Goal: Information Seeking & Learning: Find specific fact

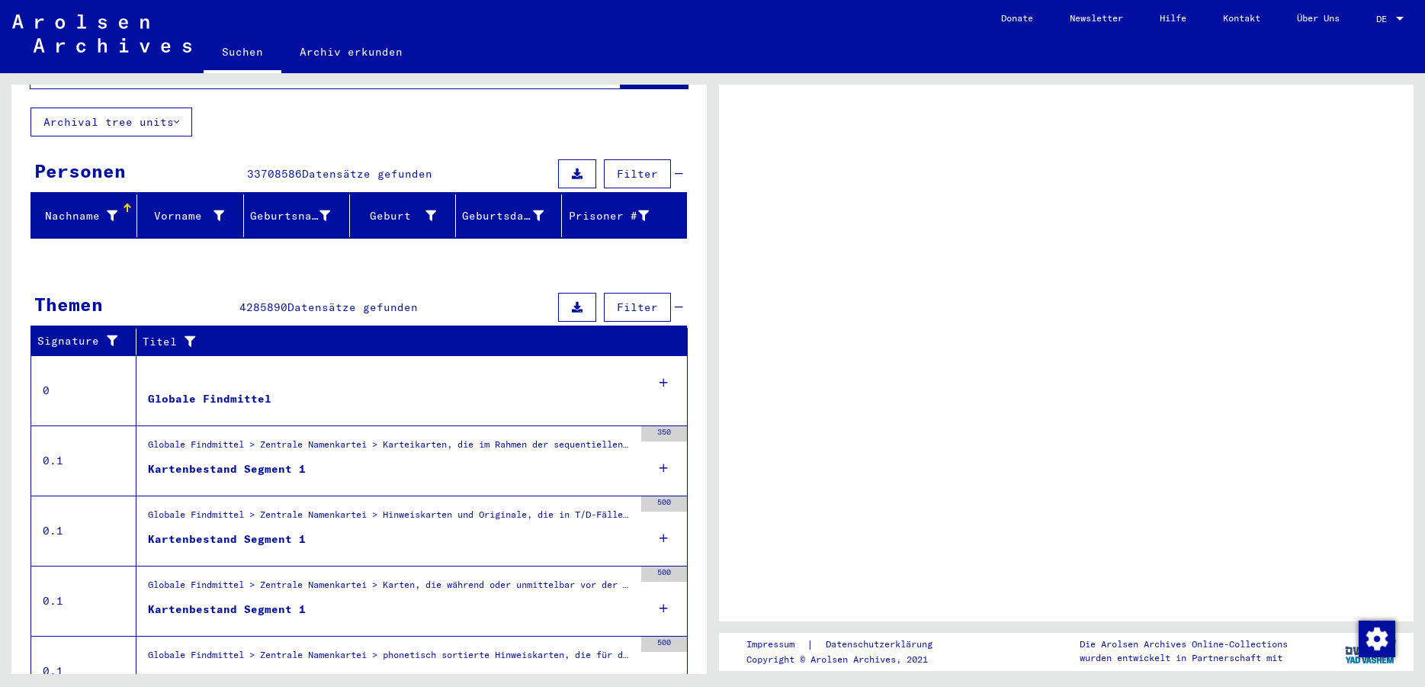
scroll to position [149, 0]
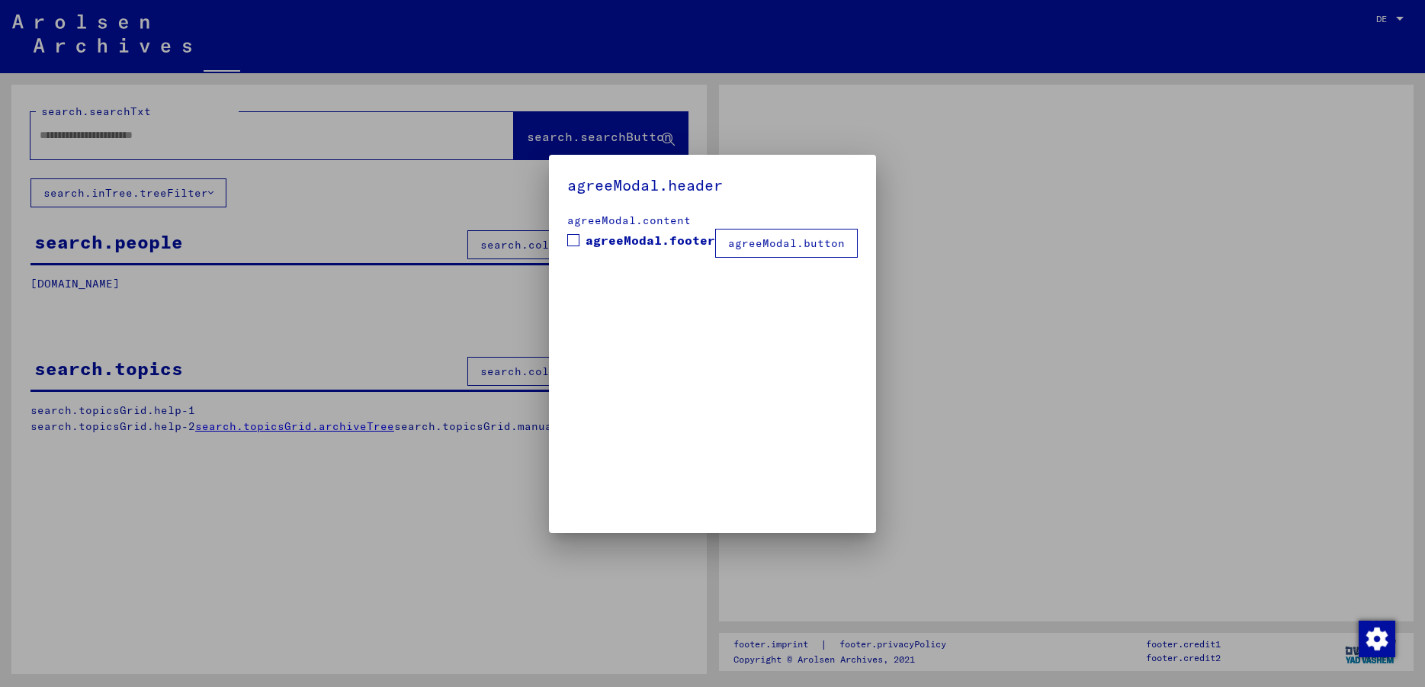
type input "**********"
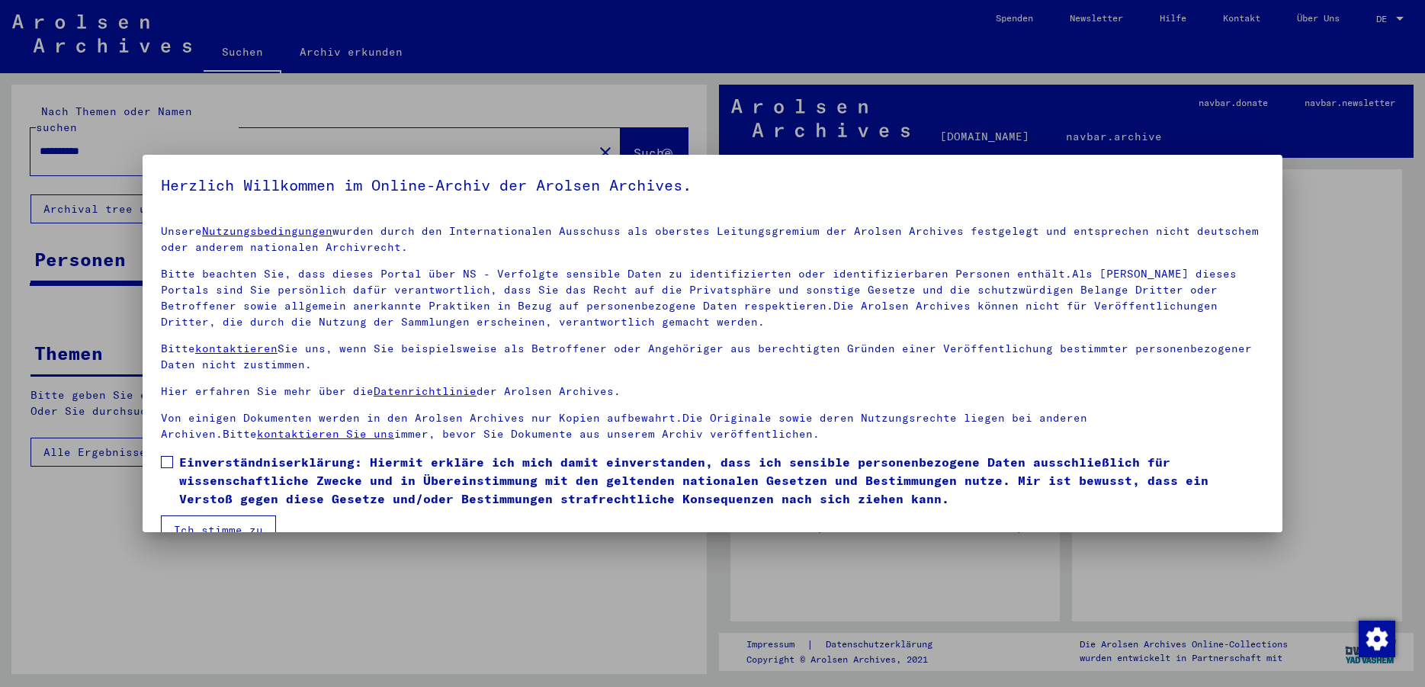
scroll to position [30, 0]
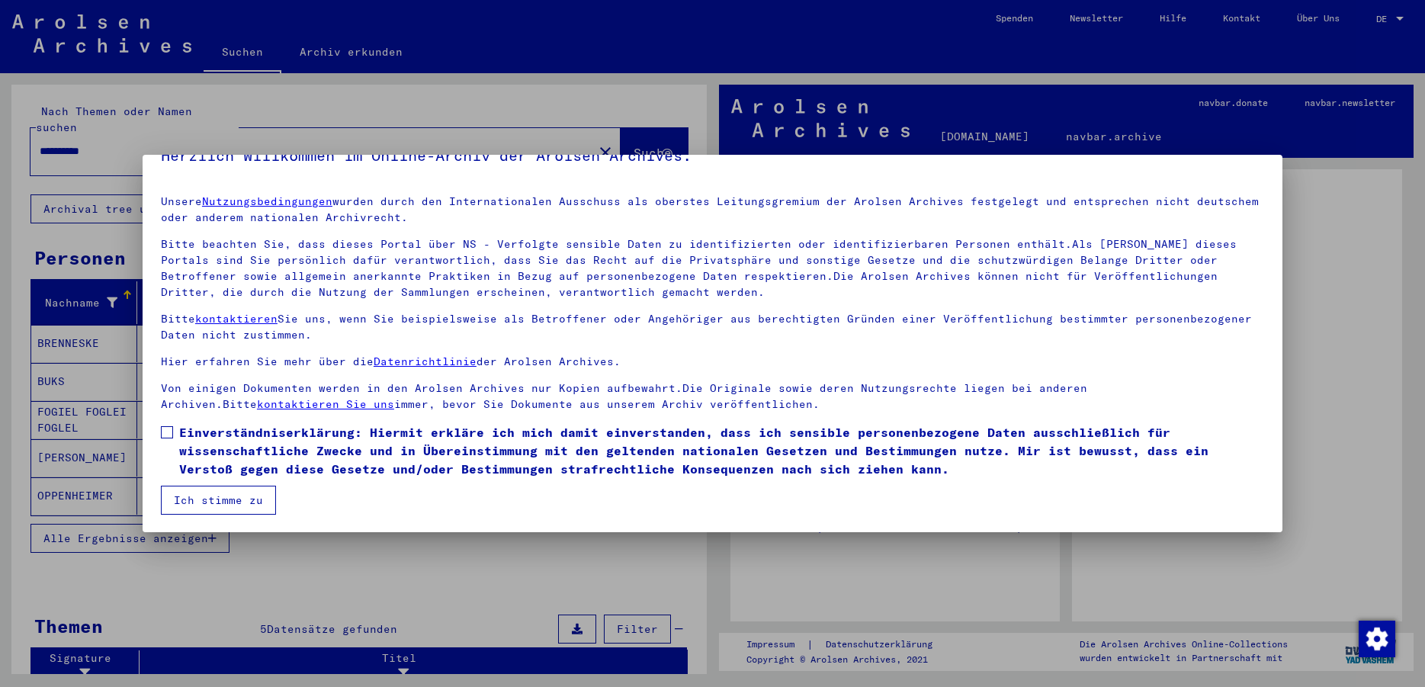
click at [242, 488] on button "Ich stimme zu" at bounding box center [218, 500] width 115 height 29
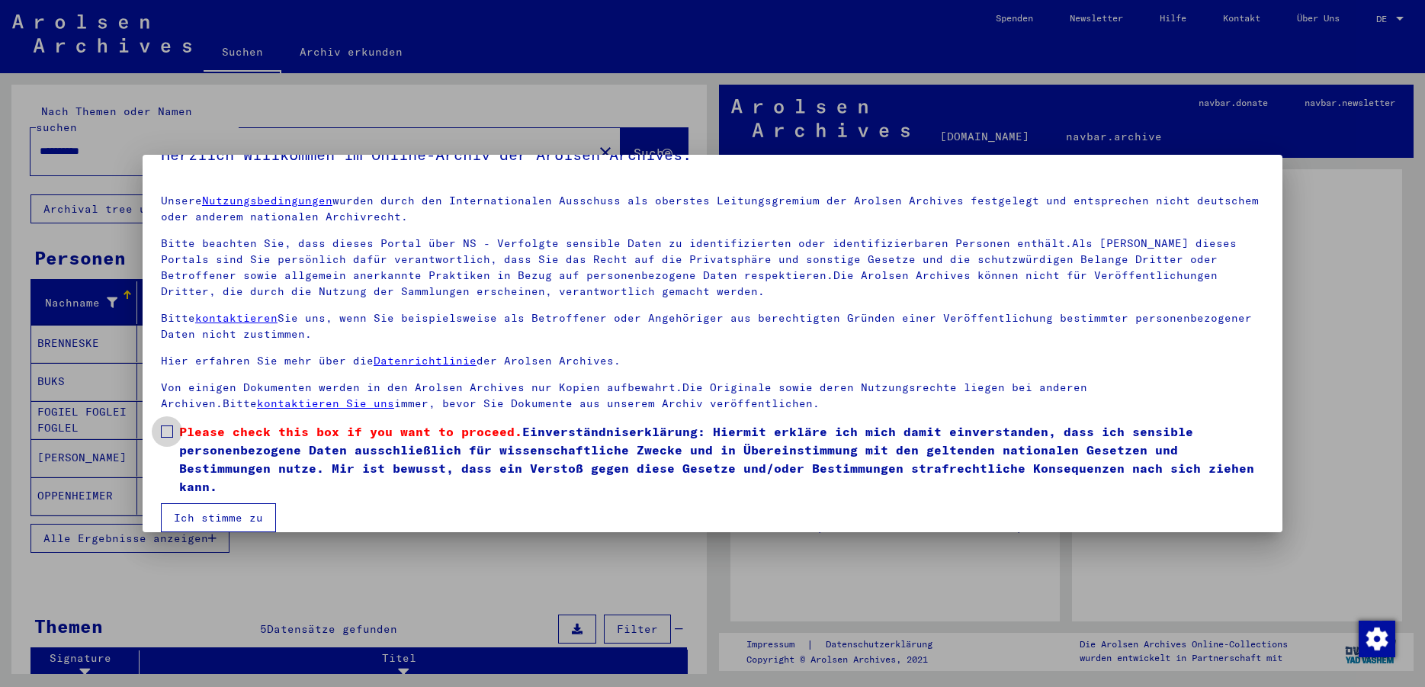
drag, startPoint x: 168, startPoint y: 428, endPoint x: 175, endPoint y: 429, distance: 7.7
click at [169, 428] on span at bounding box center [167, 431] width 12 height 12
click at [220, 518] on button "Ich stimme zu" at bounding box center [218, 517] width 115 height 29
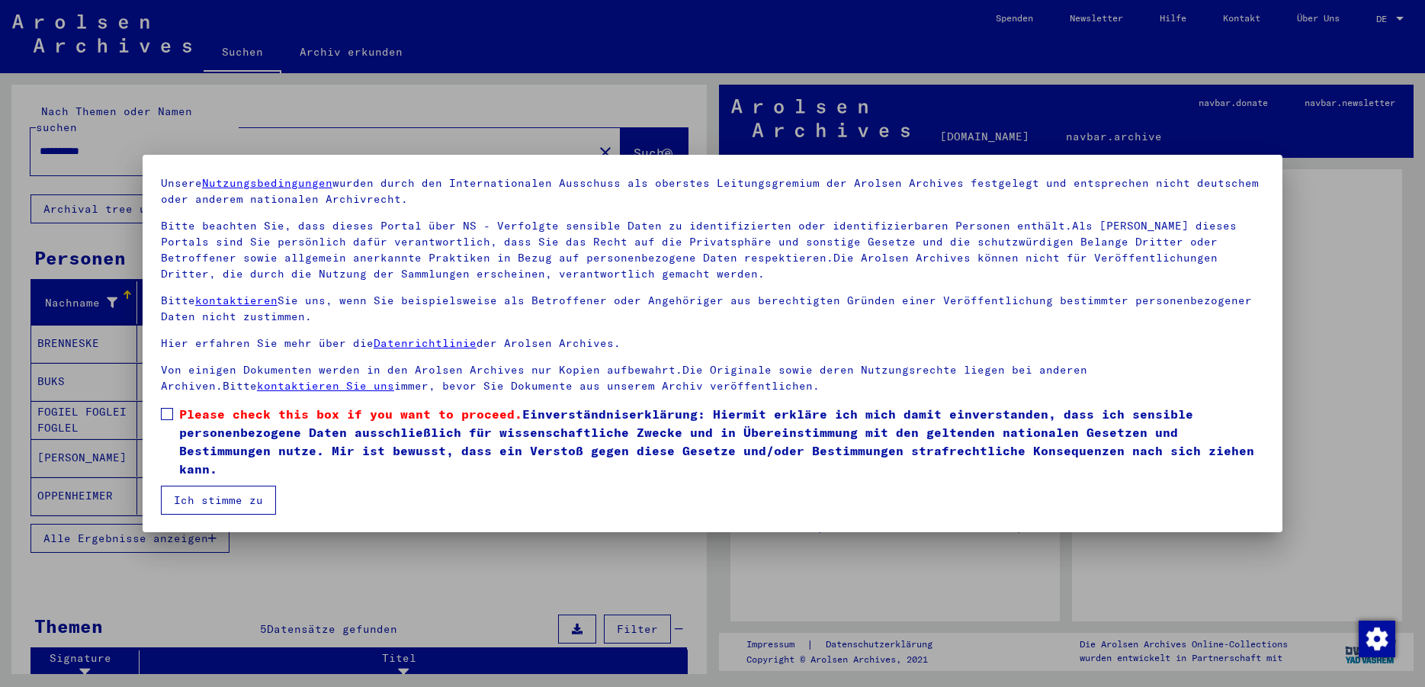
click at [165, 416] on span at bounding box center [167, 414] width 12 height 12
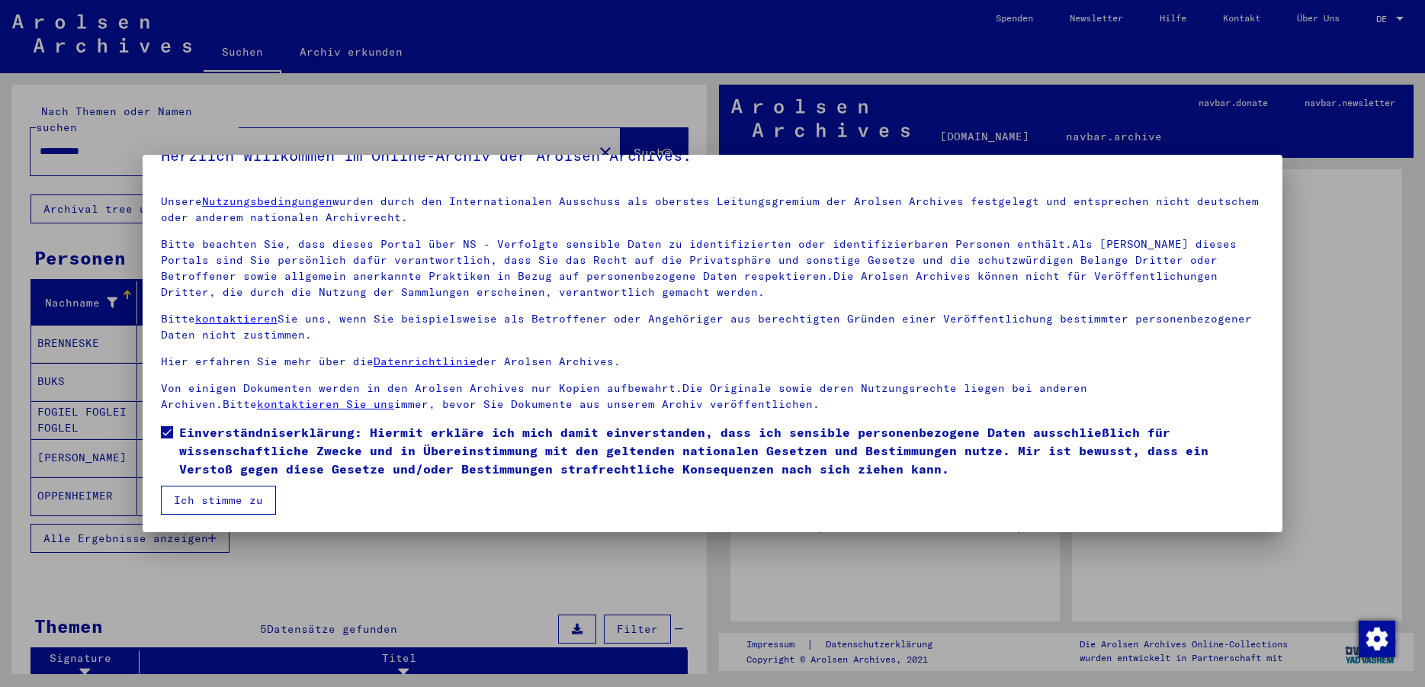
scroll to position [30, 0]
click at [221, 491] on button "Ich stimme zu" at bounding box center [218, 500] width 115 height 29
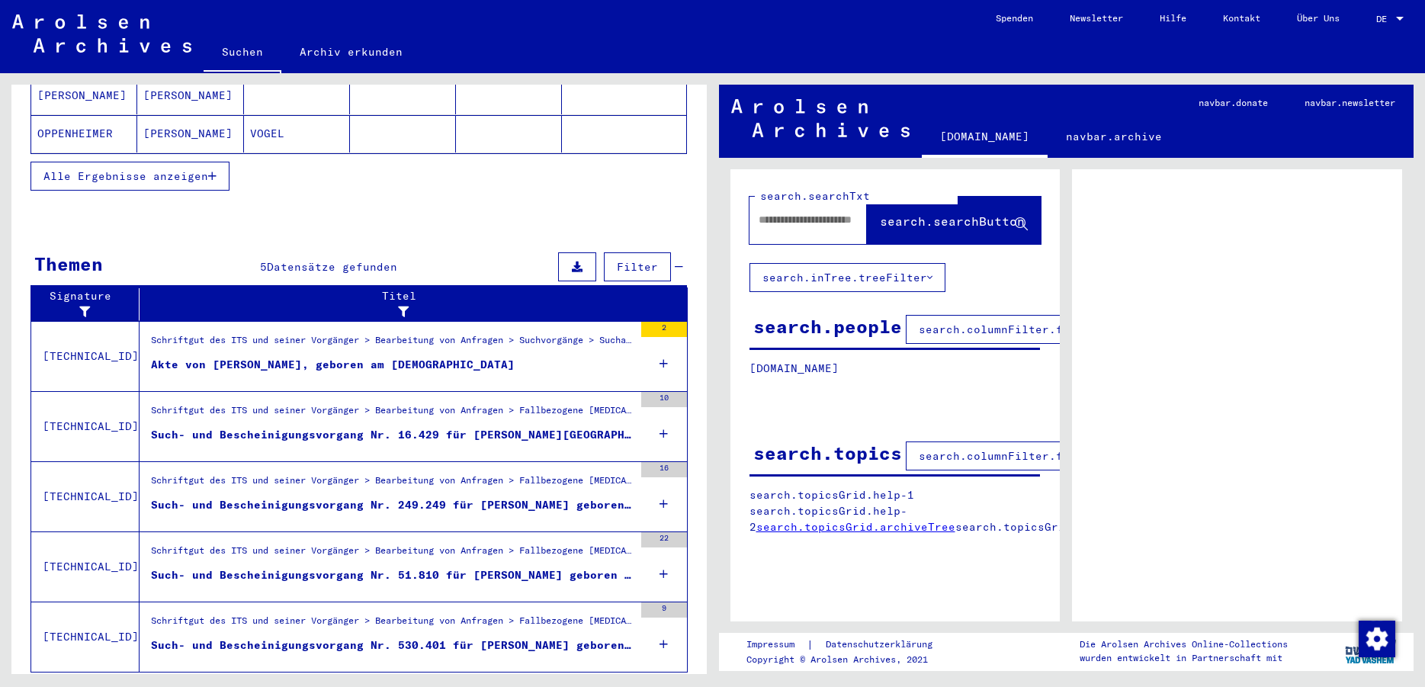
scroll to position [390, 0]
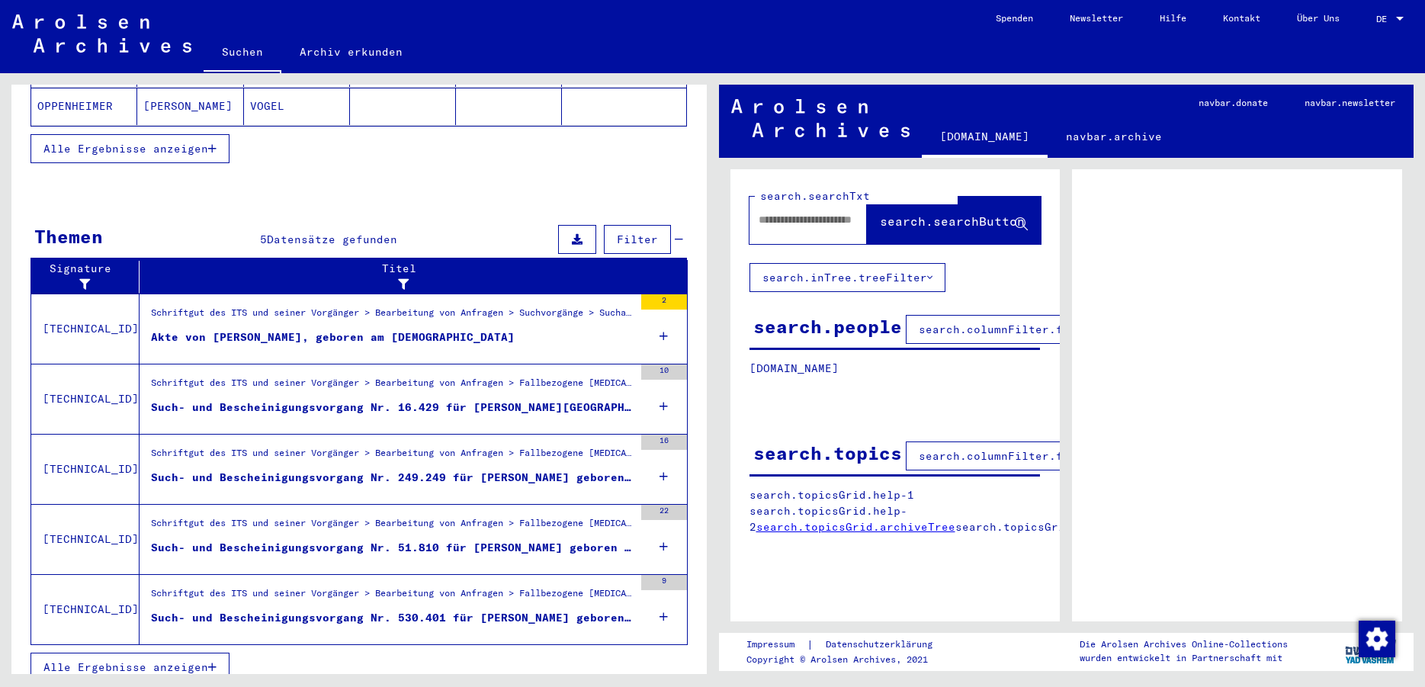
click at [316, 521] on div "Schriftgut des ITS und seiner Vorgänger > Bearbeitung von Anfragen > Fallbezoge…" at bounding box center [392, 526] width 483 height 21
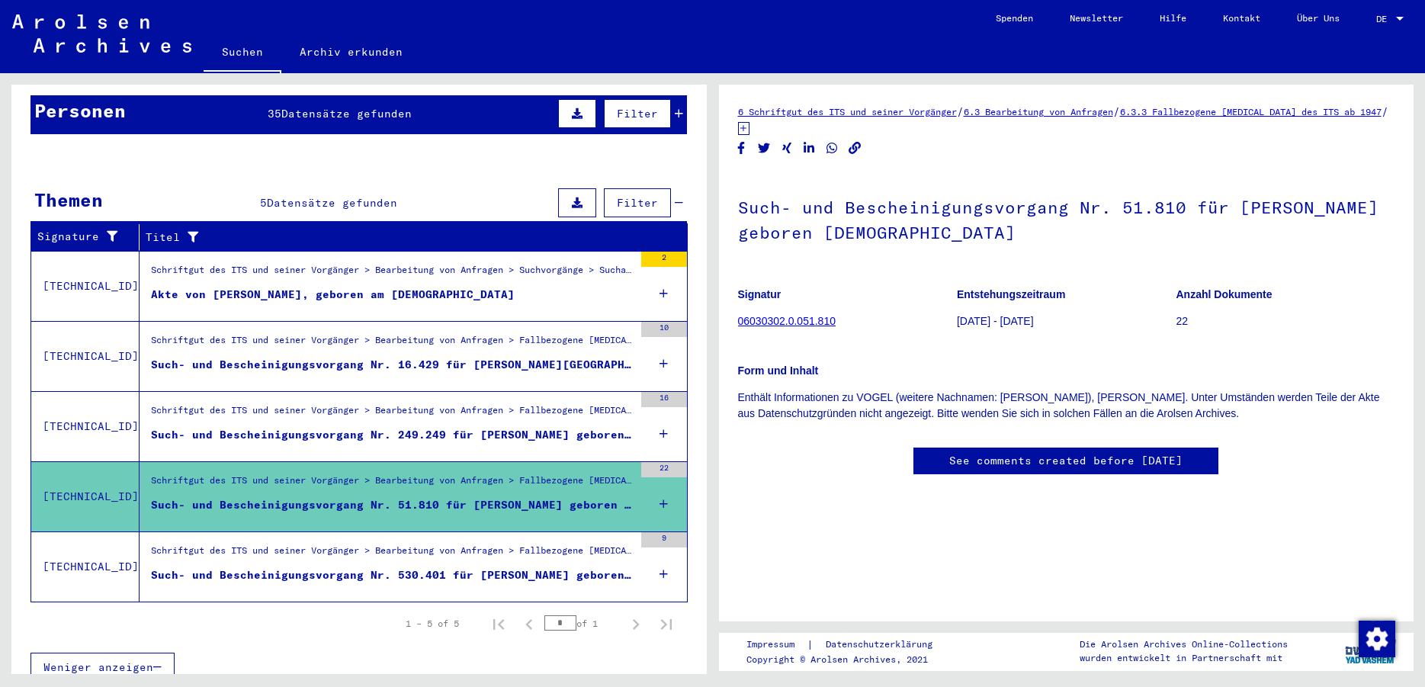
scroll to position [165, 0]
click at [530, 427] on div "Such- und Bescheinigungsvorgang Nr. 249.249 für [PERSON_NAME] geboren [DEMOGRAP…" at bounding box center [392, 435] width 483 height 16
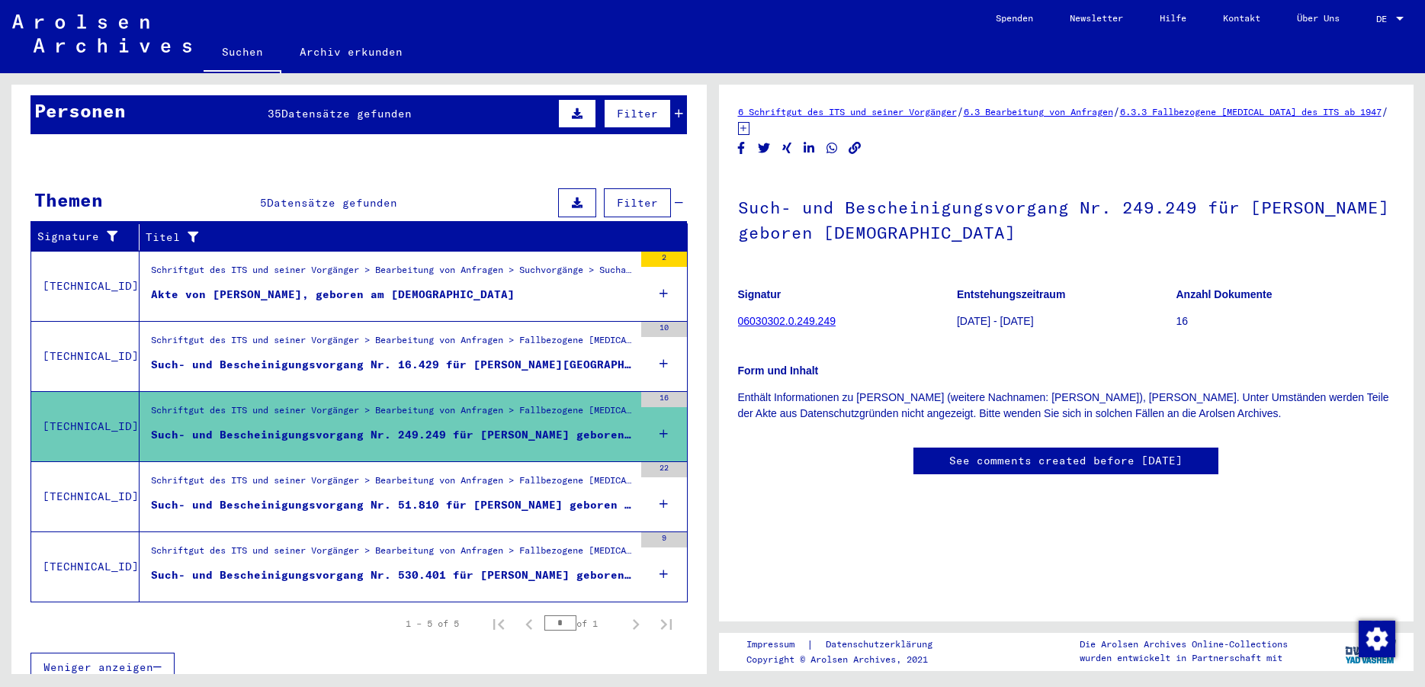
click at [505, 357] on div "Such- und Bescheinigungsvorgang Nr. 16.429 für [PERSON_NAME][GEOGRAPHIC_DATA] g…" at bounding box center [392, 365] width 483 height 16
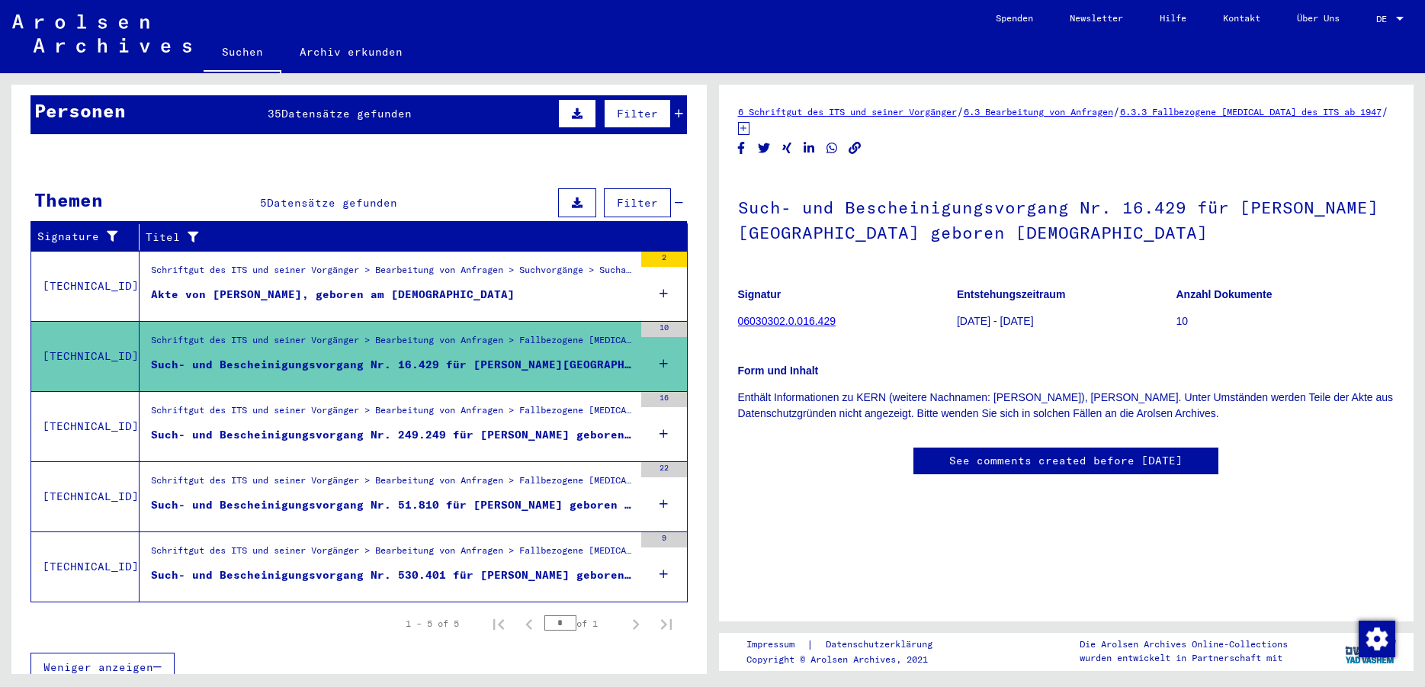
click at [430, 287] on div "Akte von [PERSON_NAME], geboren am [DEMOGRAPHIC_DATA]" at bounding box center [333, 295] width 364 height 16
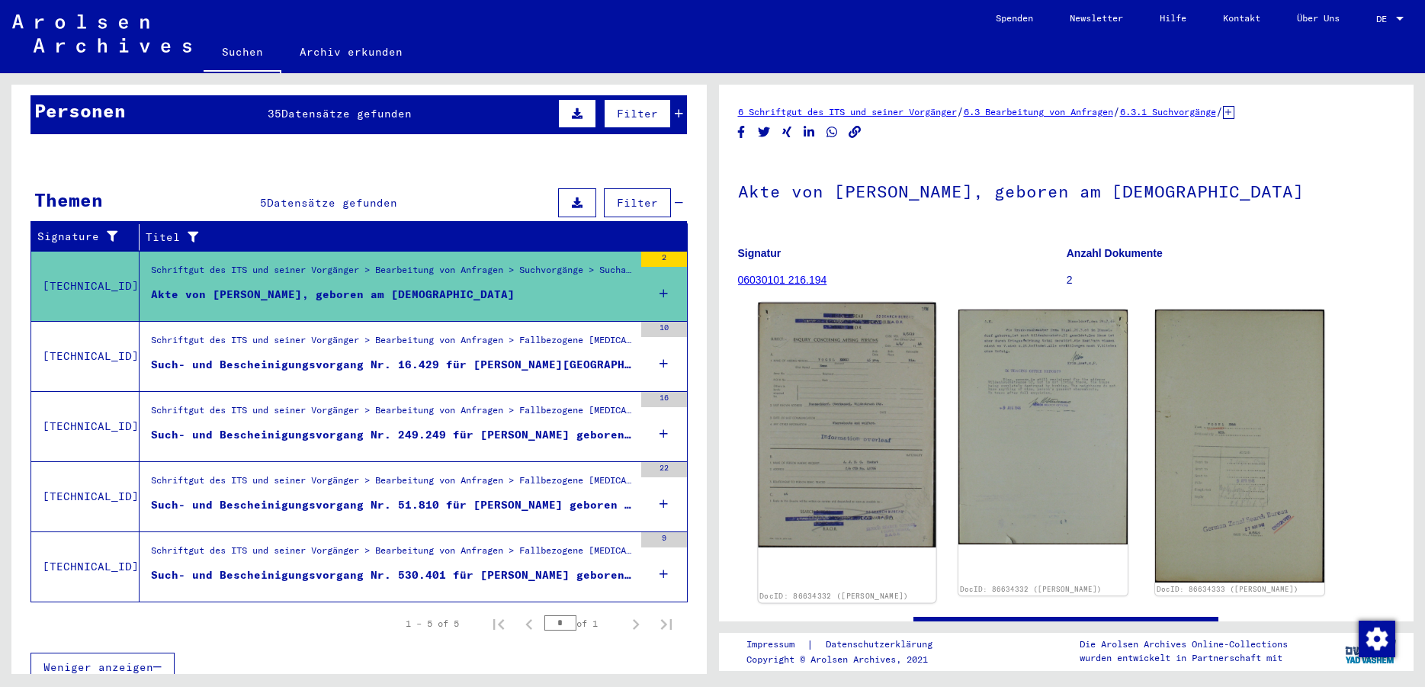
click at [806, 429] on img at bounding box center [847, 425] width 178 height 245
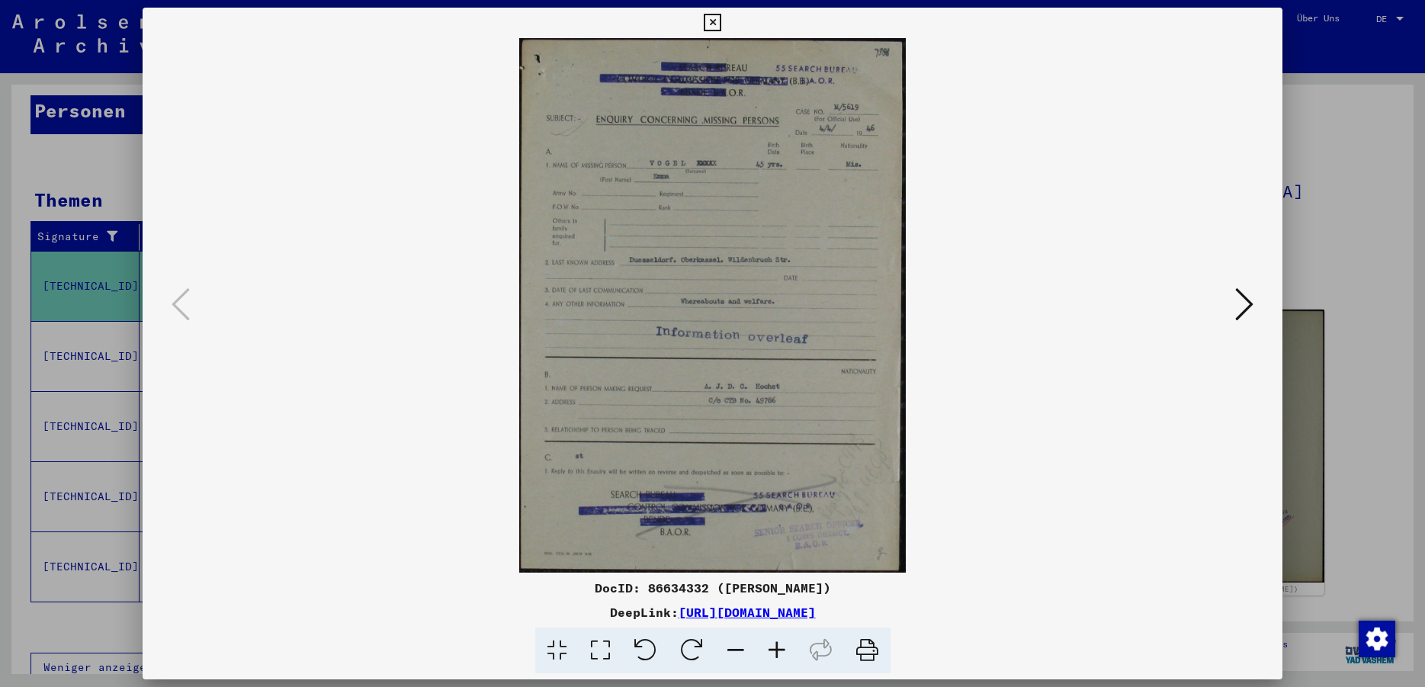
click at [1269, 296] on div at bounding box center [713, 305] width 1140 height 534
click at [1253, 306] on icon at bounding box center [1244, 304] width 18 height 37
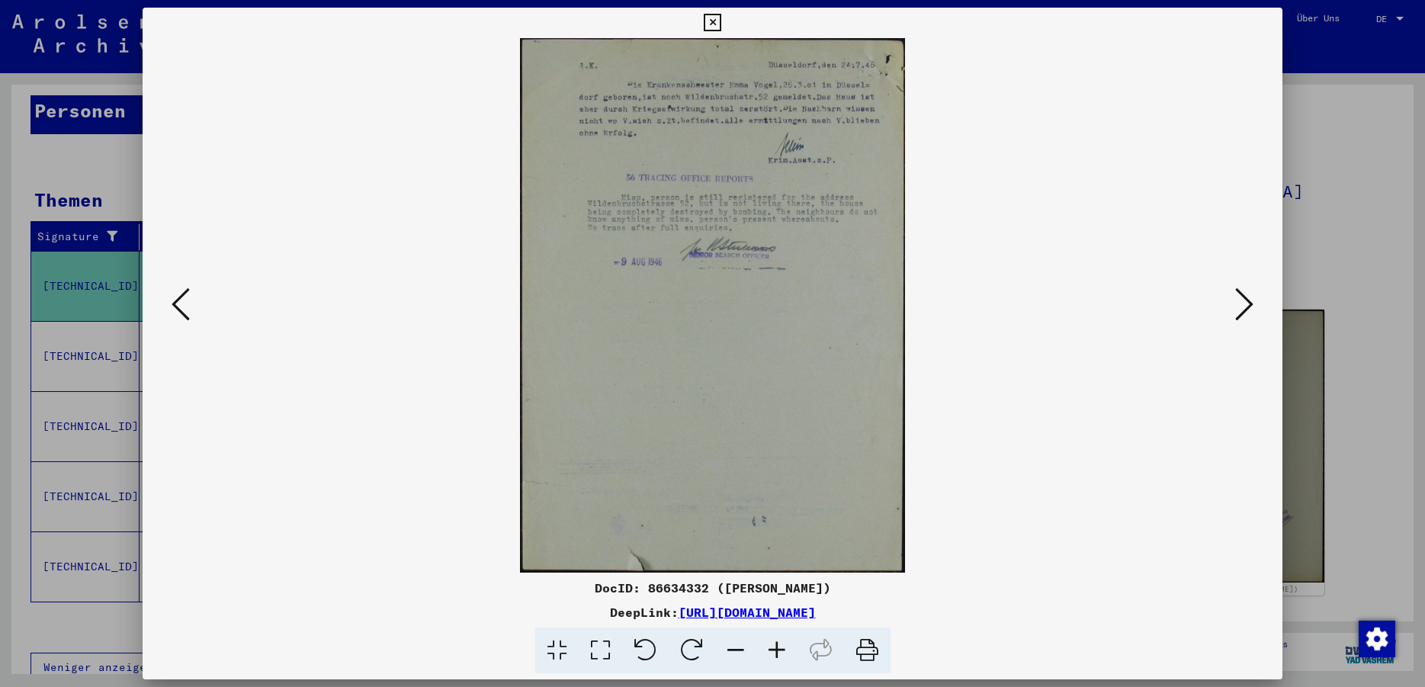
click at [1253, 306] on icon at bounding box center [1244, 304] width 18 height 37
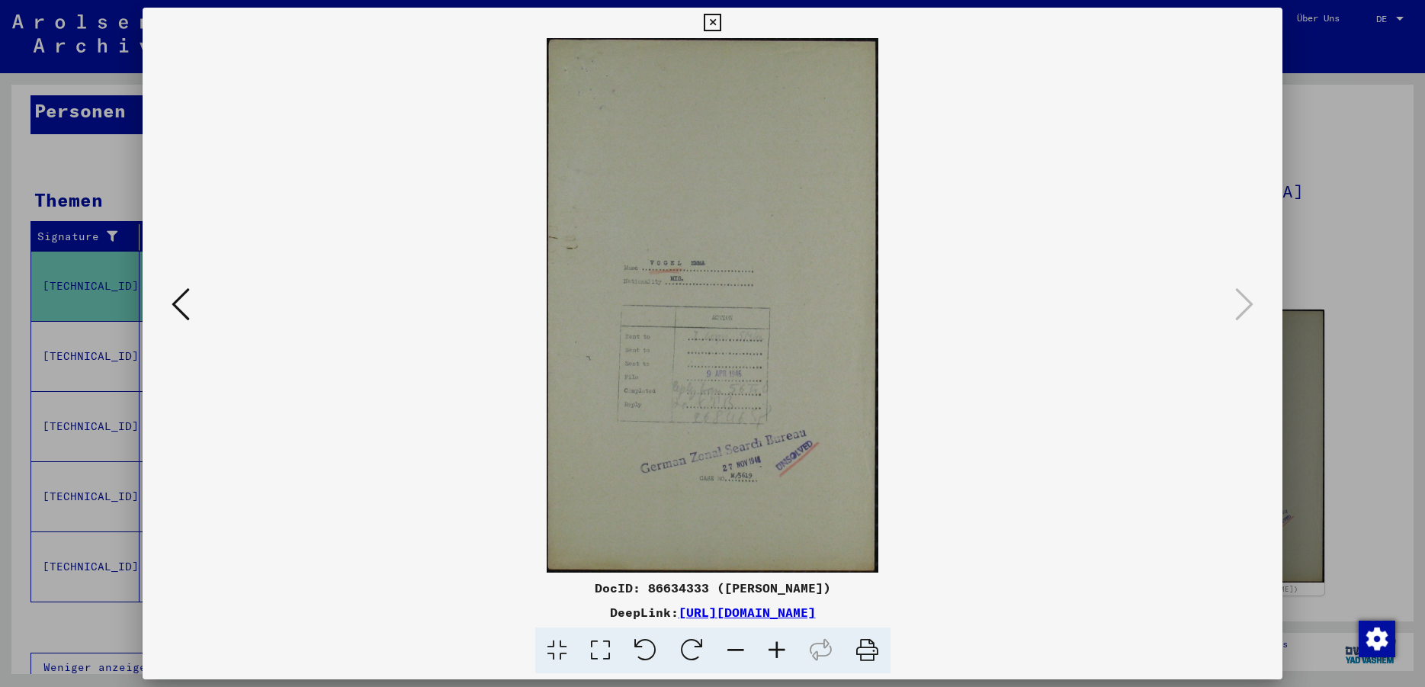
click at [721, 27] on icon at bounding box center [713, 23] width 18 height 18
